Goal: Task Accomplishment & Management: Complete application form

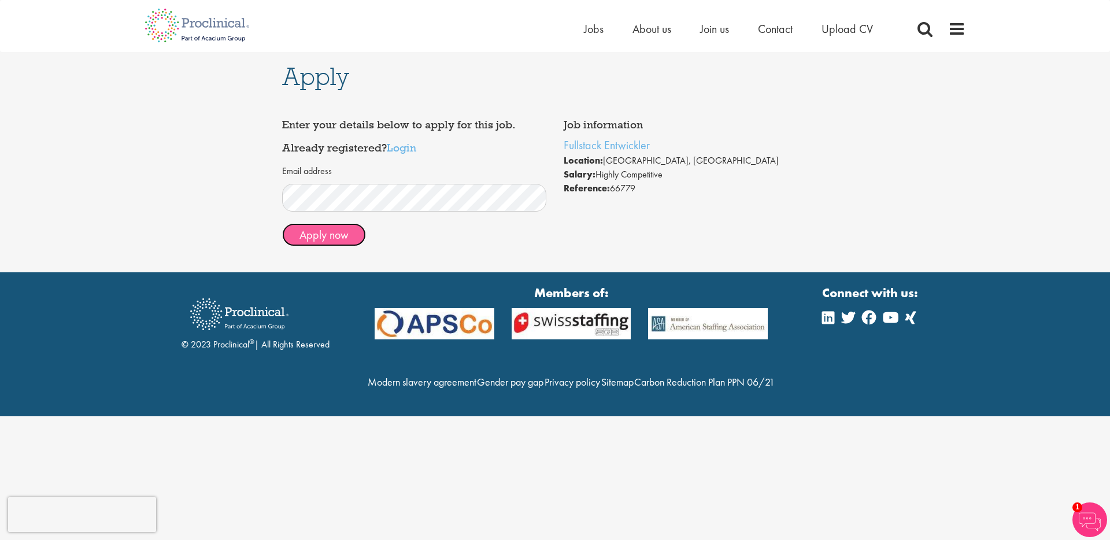
click at [321, 241] on button "Apply now" at bounding box center [324, 234] width 84 height 23
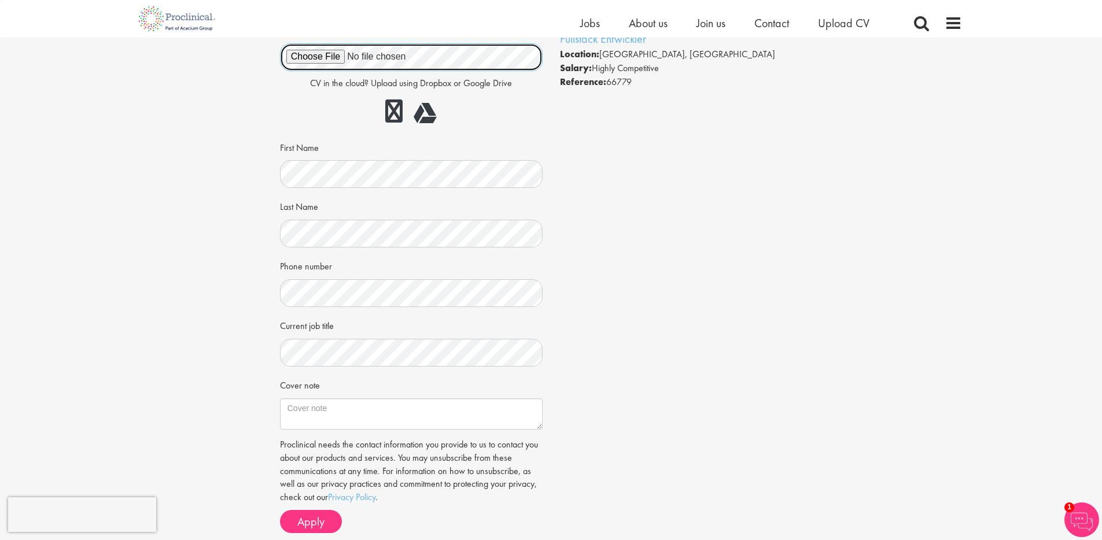
scroll to position [98, 0]
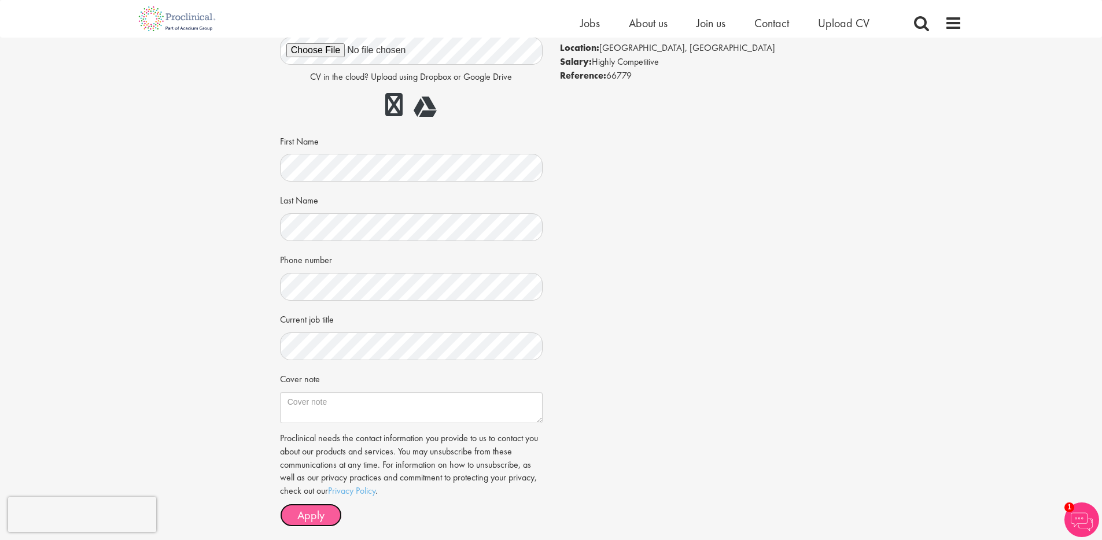
click at [327, 511] on button "Apply" at bounding box center [311, 515] width 62 height 23
